Goal: Task Accomplishment & Management: Complete application form

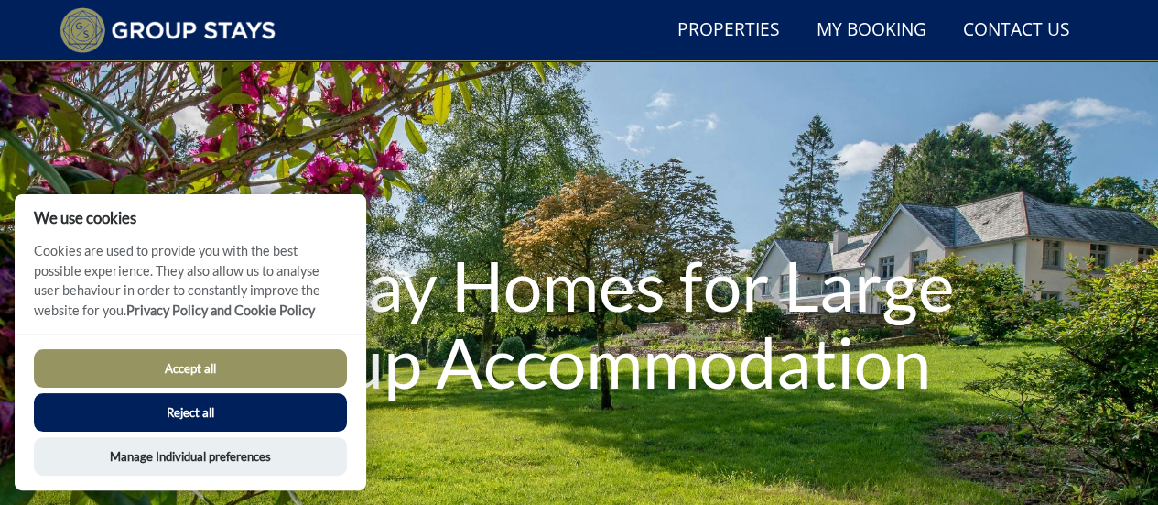
scroll to position [139, 0]
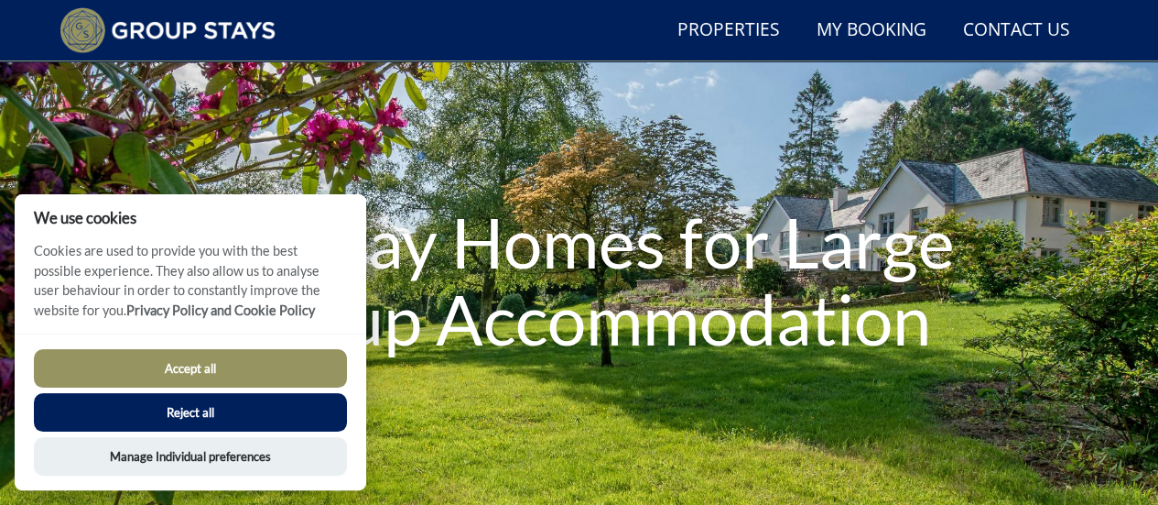
click at [190, 361] on button "Accept all" at bounding box center [190, 368] width 313 height 38
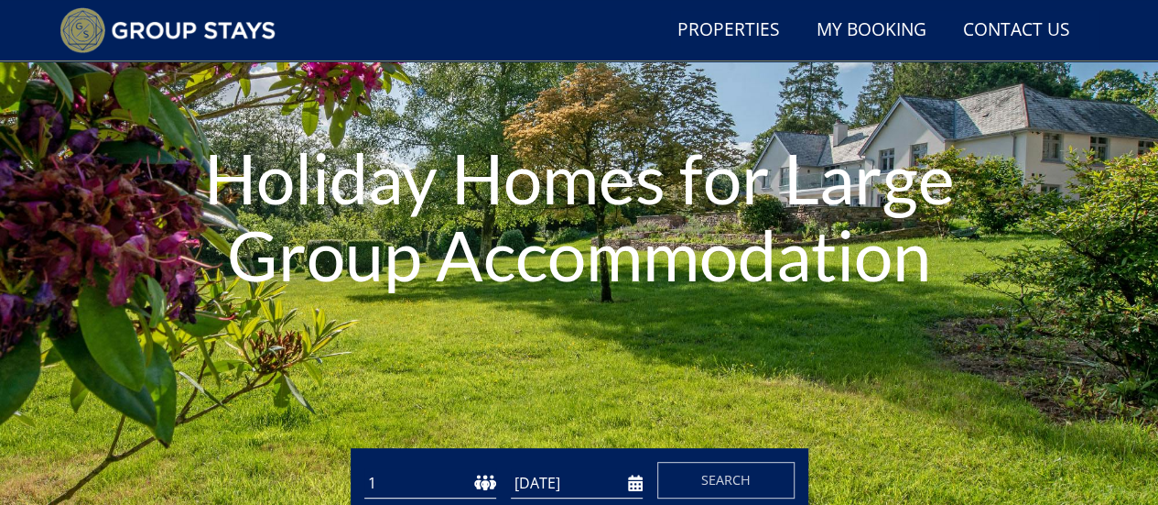
scroll to position [322, 0]
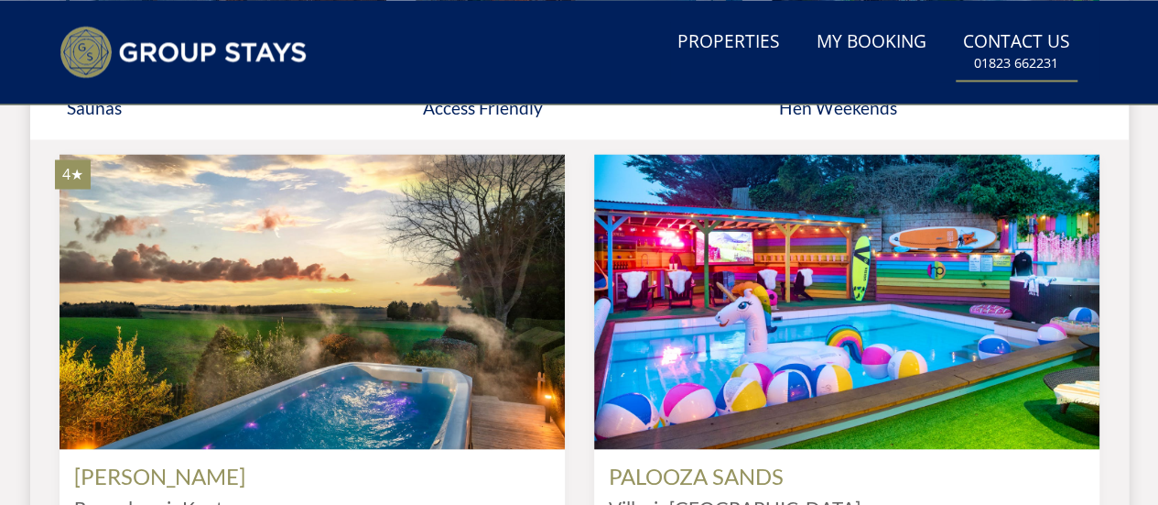
click at [1022, 36] on link "Contact Us [PHONE_NUMBER]" at bounding box center [1017, 52] width 122 height 60
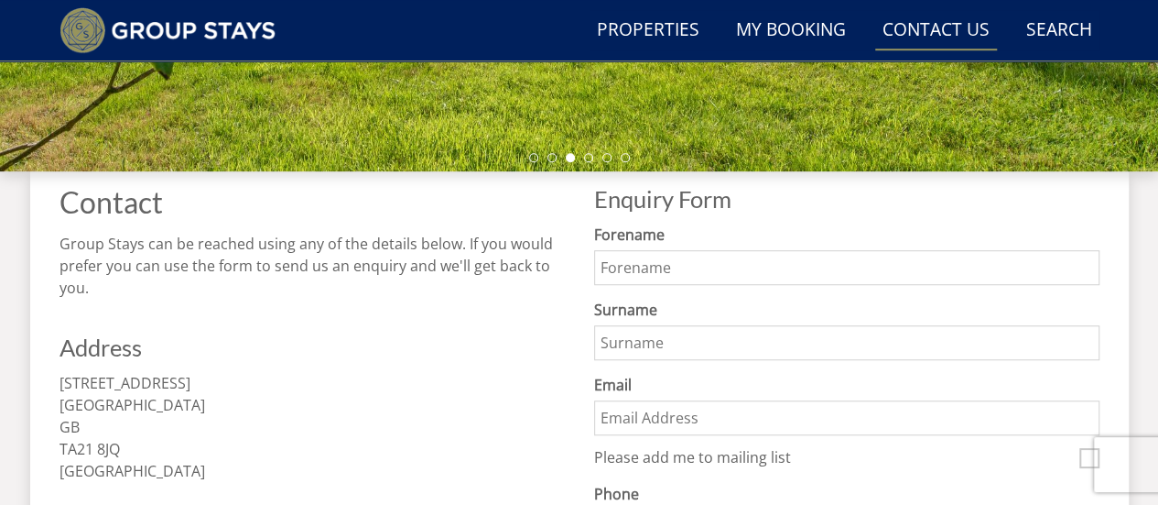
scroll to position [495, 0]
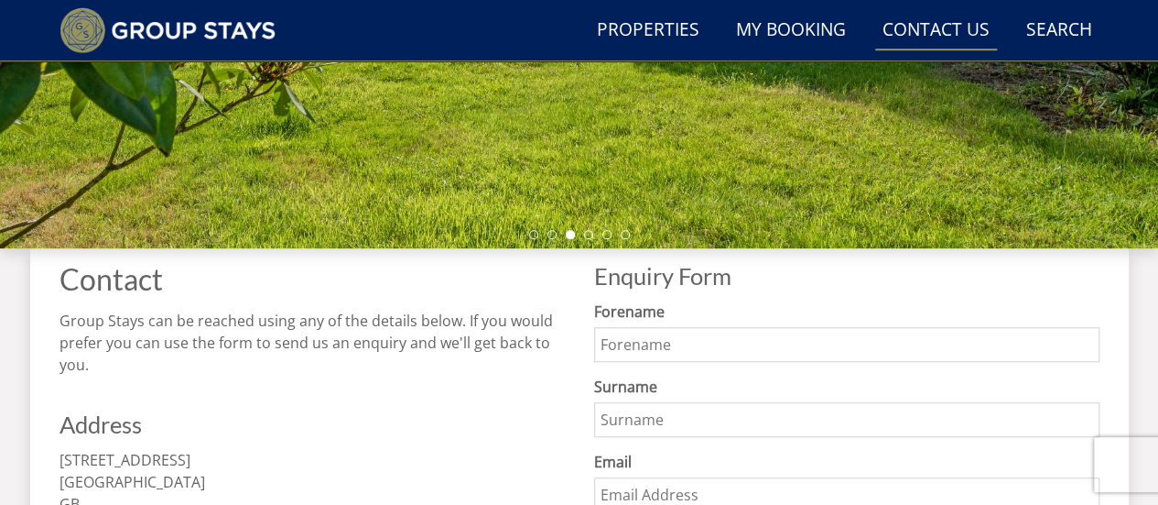
click at [723, 354] on input "Forename" at bounding box center [847, 344] width 506 height 35
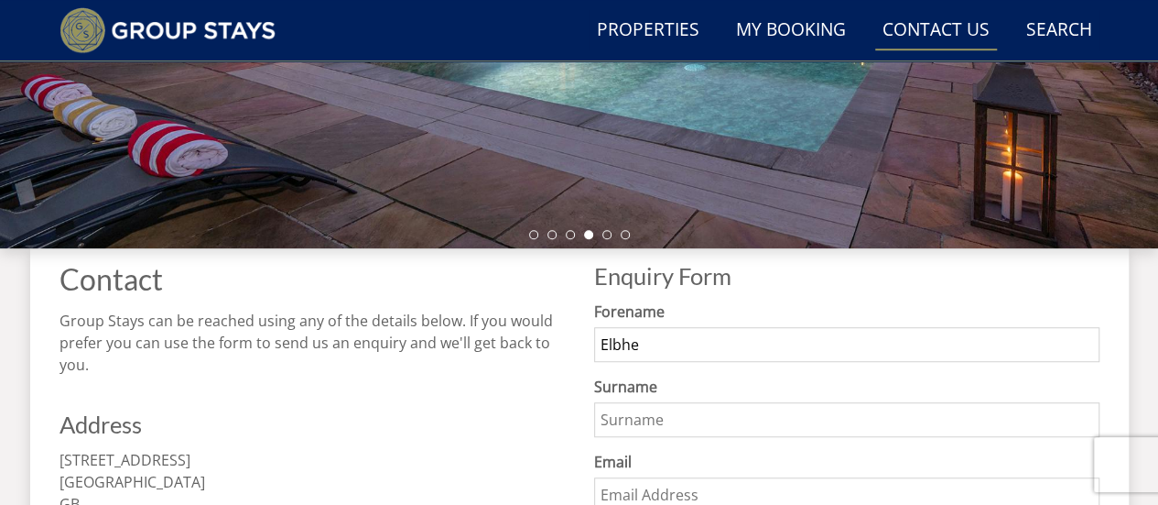
click at [723, 354] on input "Elbhe" at bounding box center [847, 344] width 506 height 35
click at [723, 354] on input "Elbhi" at bounding box center [847, 344] width 506 height 35
type input "Elbhie"
click at [704, 419] on input "Surname" at bounding box center [847, 419] width 506 height 35
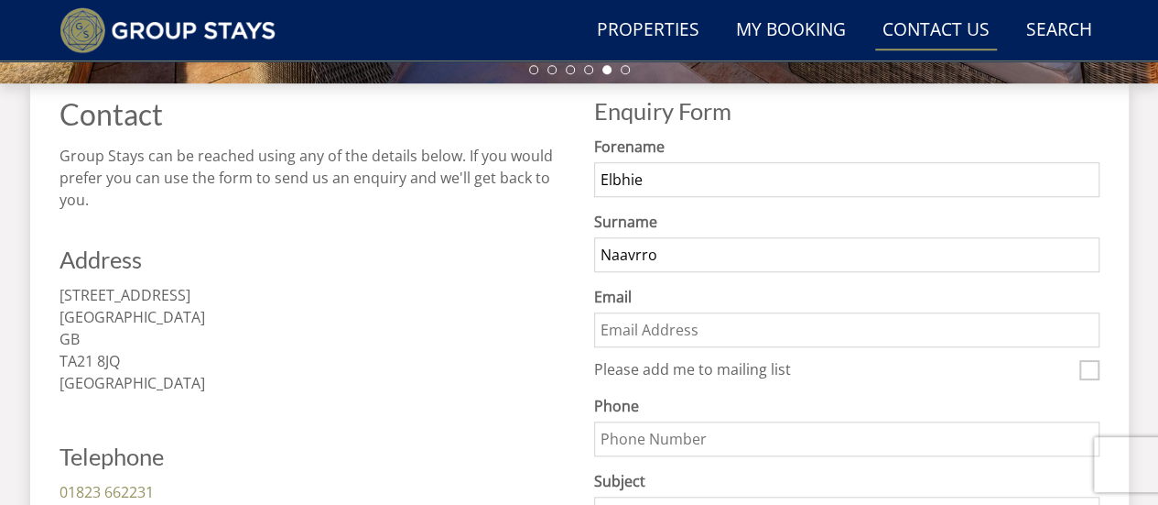
scroll to position [678, 0]
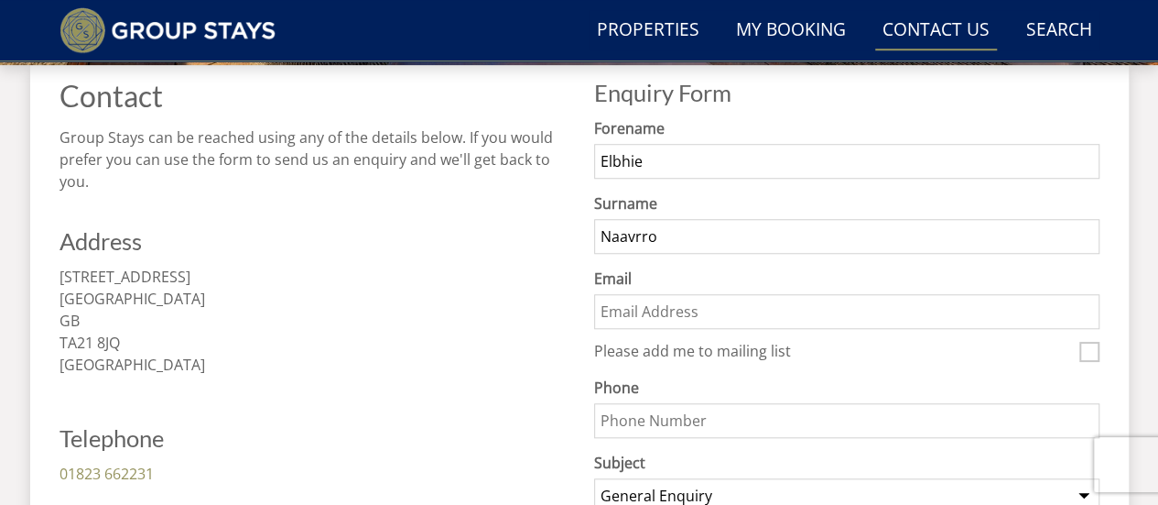
type input "Naavrro"
click at [729, 307] on input "Email" at bounding box center [847, 311] width 506 height 35
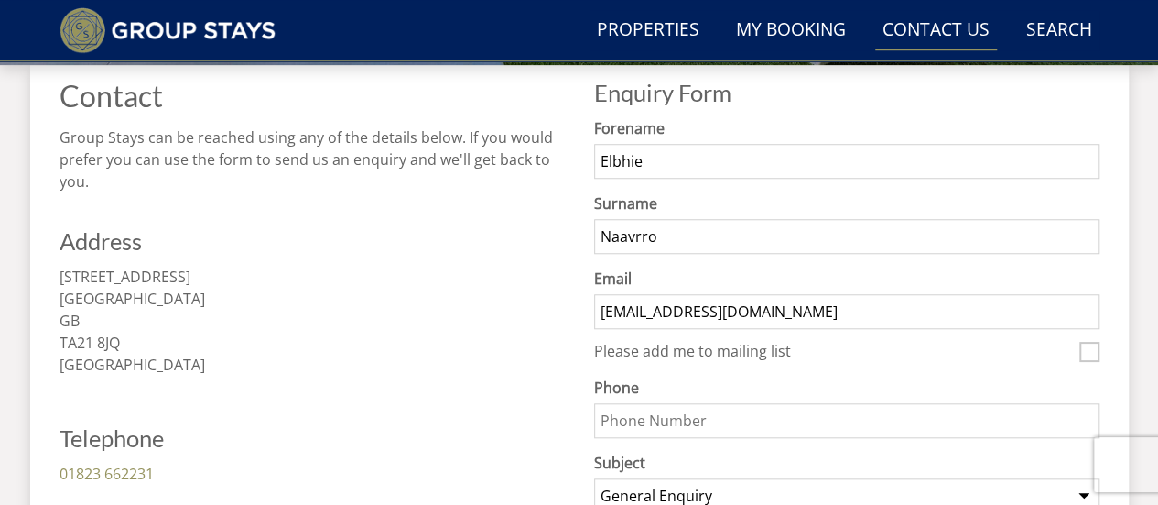
type input "[EMAIL_ADDRESS][DOMAIN_NAME]"
click at [665, 430] on input "Phone" at bounding box center [847, 420] width 506 height 35
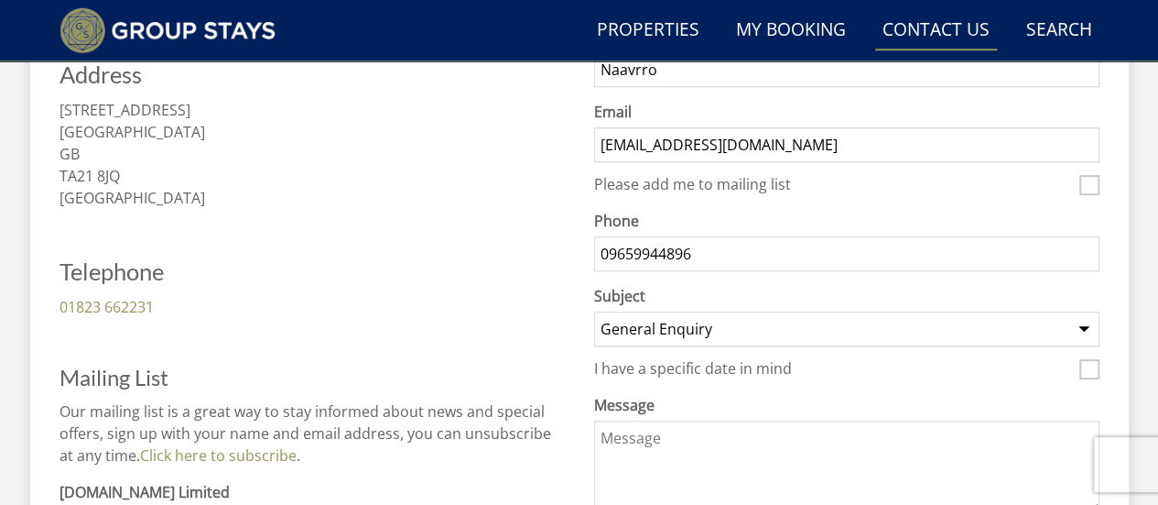
scroll to position [861, 0]
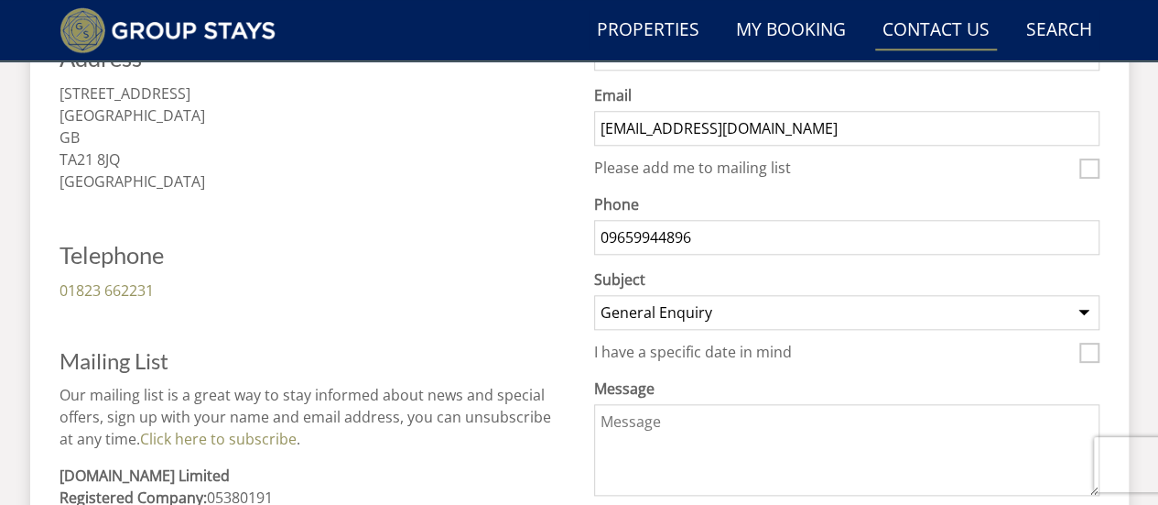
type input "09659944896"
click at [696, 420] on textarea "Message" at bounding box center [847, 450] width 506 height 92
paste textarea "Hi Recruitment Team, Some hires promise the world, but it takes time to see res…"
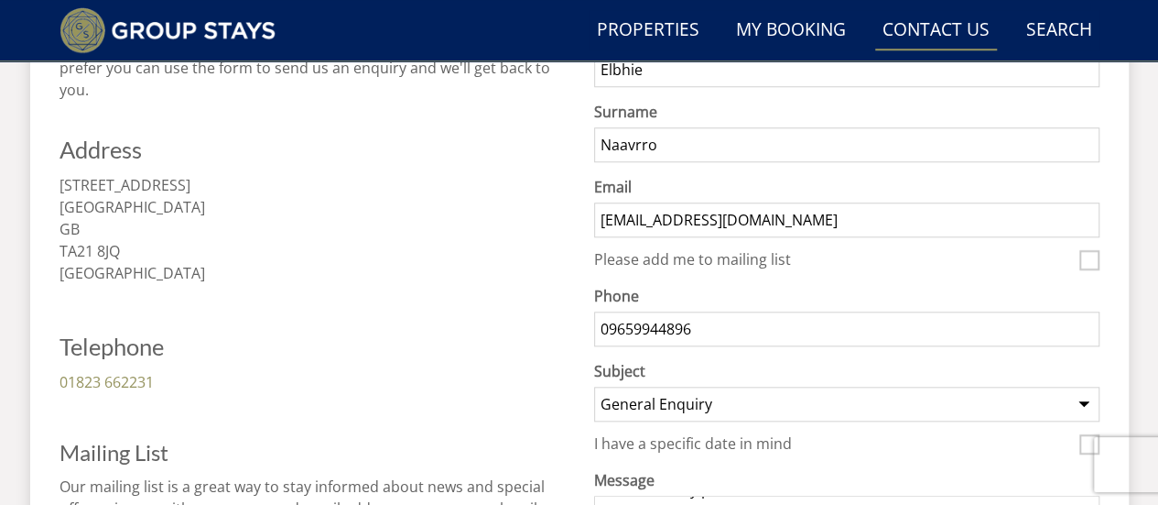
scroll to position [1044, 0]
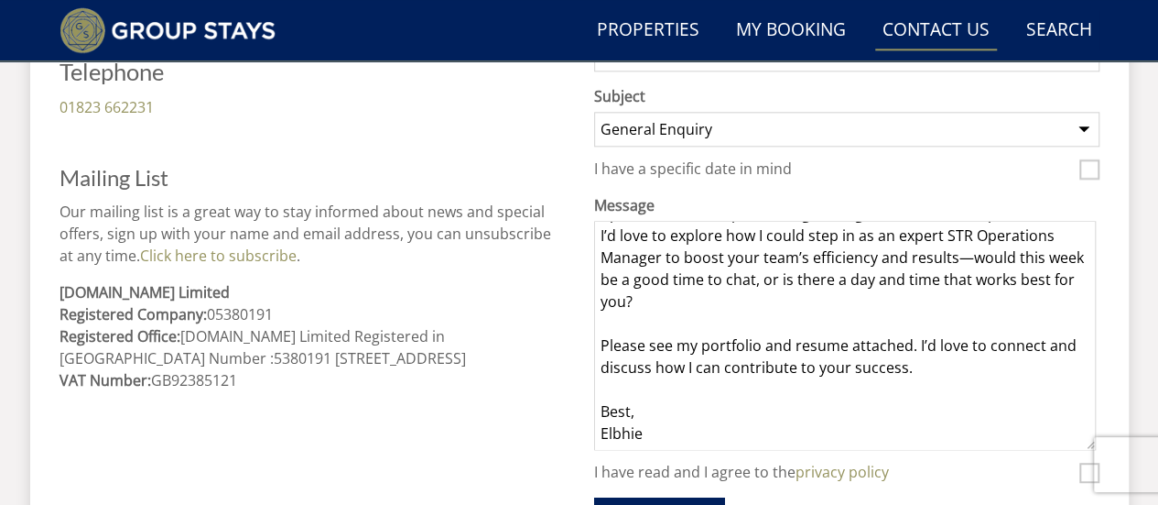
drag, startPoint x: 1090, startPoint y: 300, endPoint x: 1083, endPoint y: 439, distance: 138.4
click at [1086, 444] on textarea "Hi Recruitment Team, Some hires promise the world, but it takes time to see res…" at bounding box center [845, 335] width 502 height 229
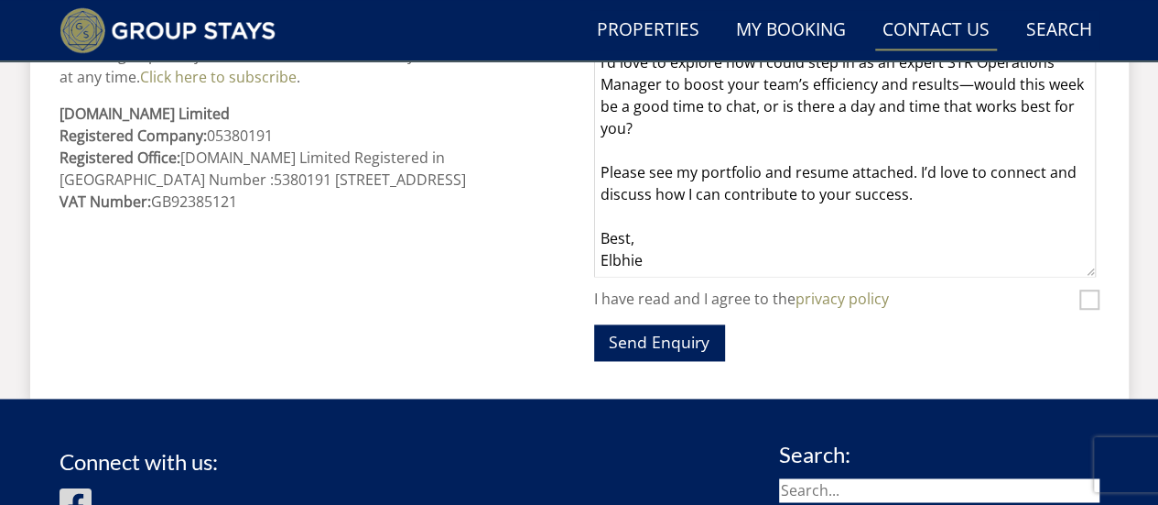
scroll to position [1227, 0]
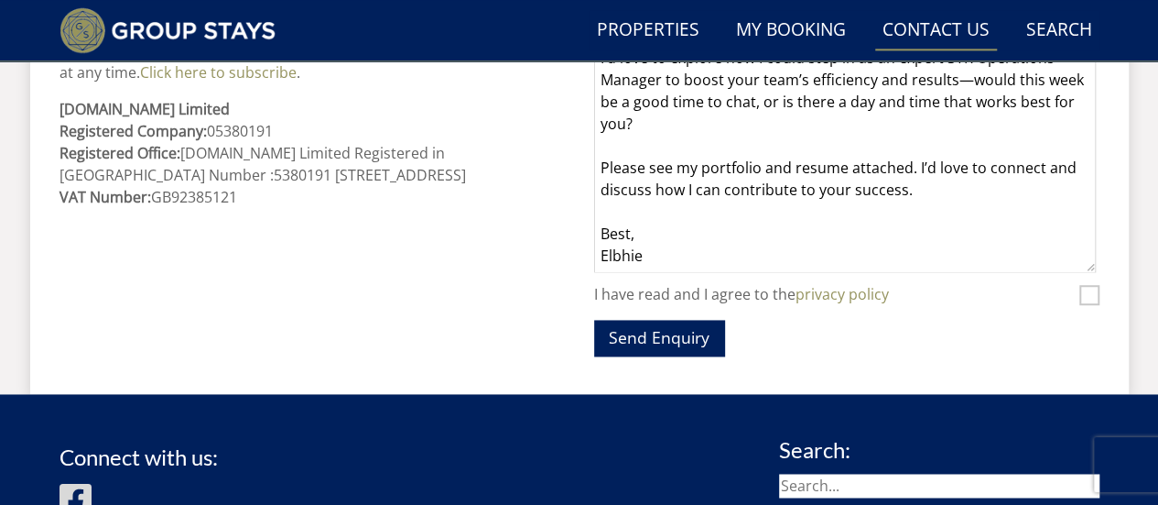
type textarea "Hi Recruitment Team, Some hires promise the world, but it takes time to see res…"
click at [1092, 289] on input "I have read and I agree to the privacy policy" at bounding box center [1090, 295] width 20 height 20
checkbox input "true"
drag, startPoint x: 932, startPoint y: 191, endPoint x: 596, endPoint y: 162, distance: 337.4
click at [596, 162] on textarea "Hi Recruitment Team, Some hires promise the world, but it takes time to see res…" at bounding box center [845, 155] width 502 height 234
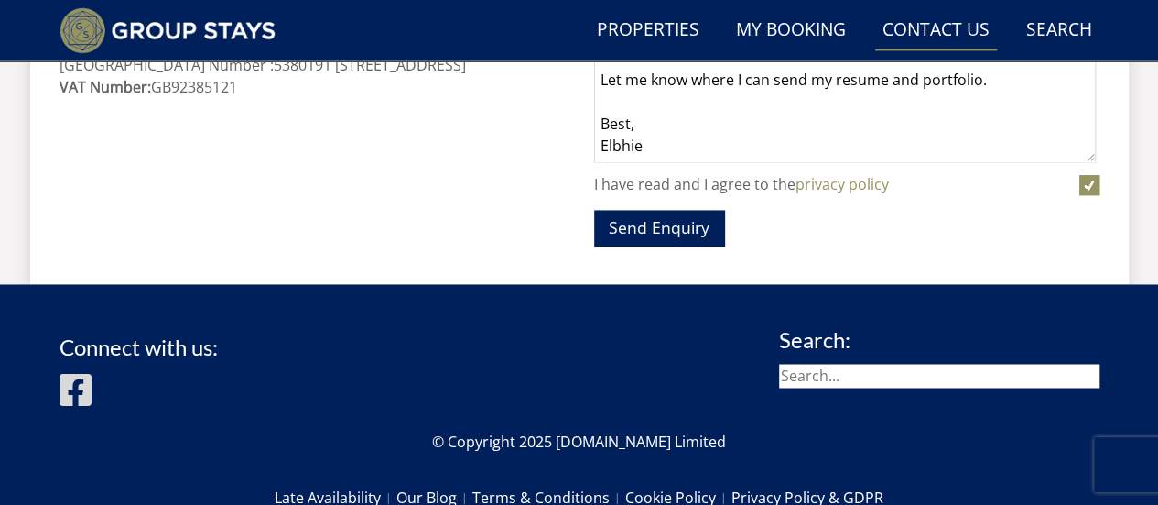
scroll to position [1319, 0]
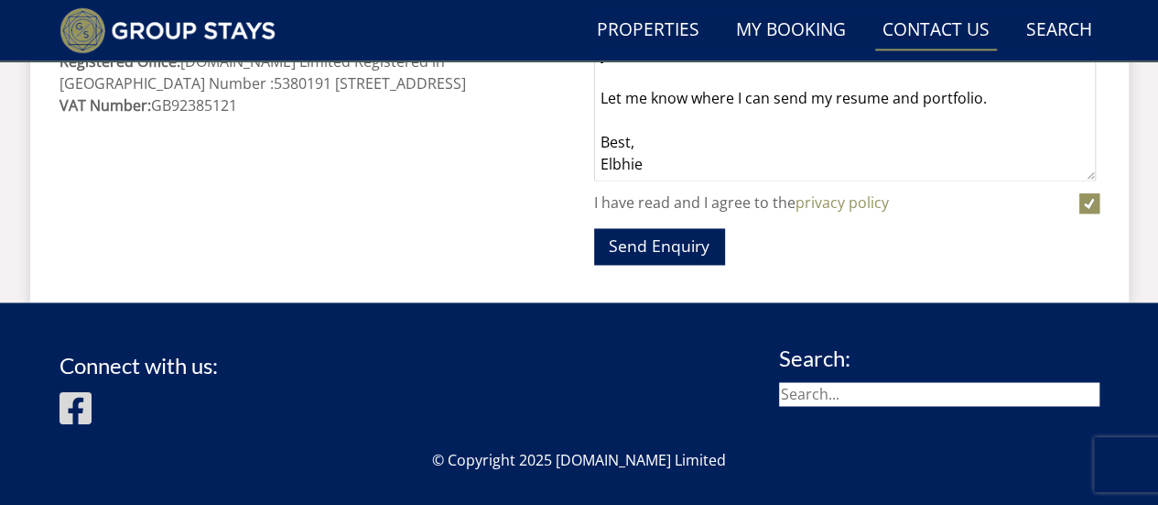
type textarea "Hi Recruitment Team, Some hires promise the world, but it takes time to see res…"
click at [625, 238] on button "Send Enquiry" at bounding box center [659, 246] width 130 height 36
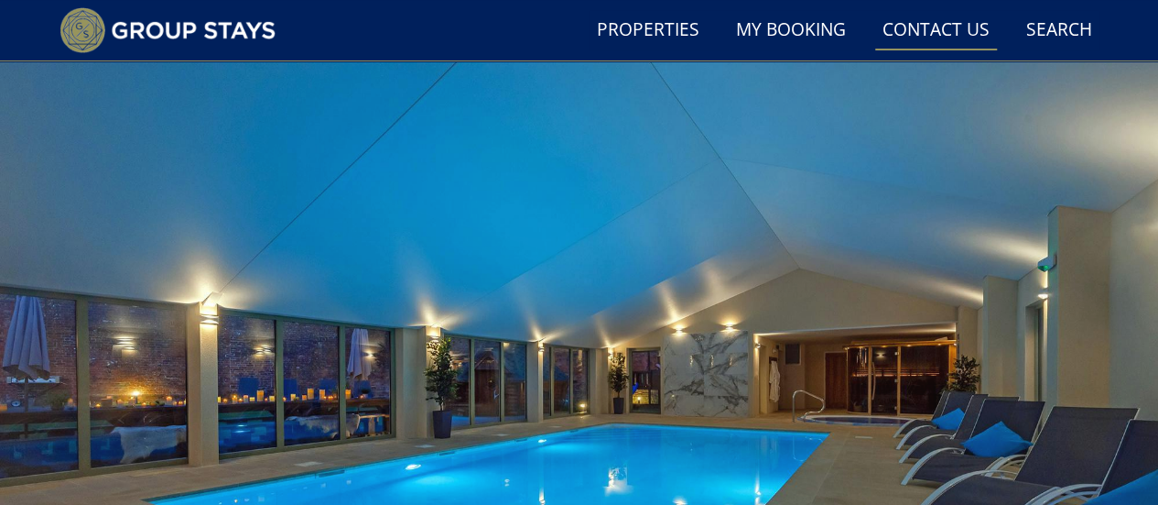
scroll to position [48, 0]
